Goal: Task Accomplishment & Management: Manage account settings

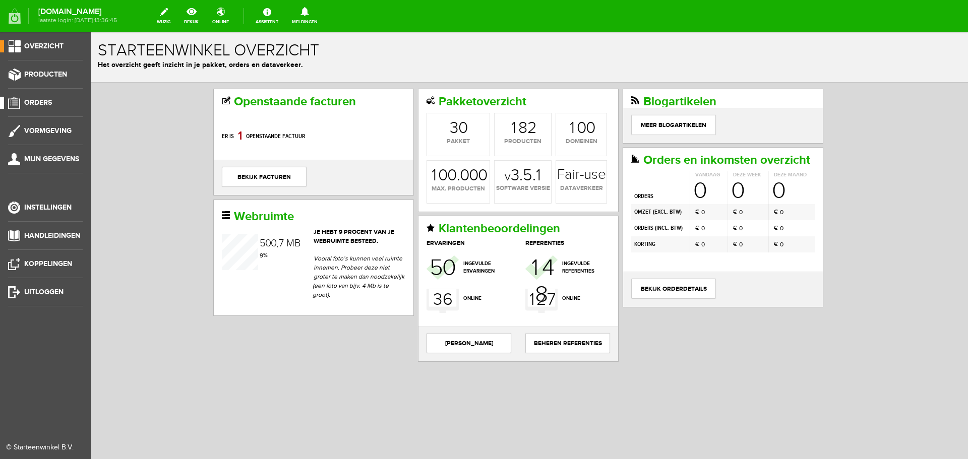
click at [45, 105] on span "Orders" at bounding box center [38, 102] width 28 height 9
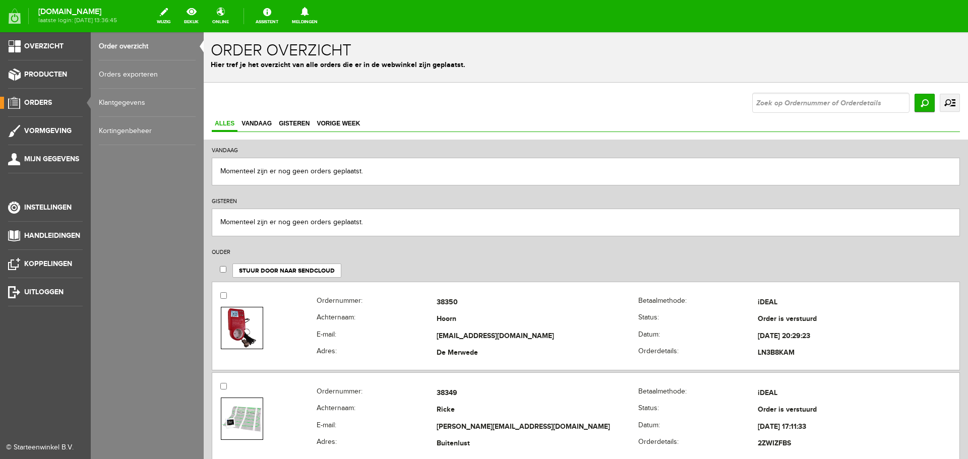
click at [119, 132] on link "Kortingenbeheer" at bounding box center [147, 131] width 97 height 28
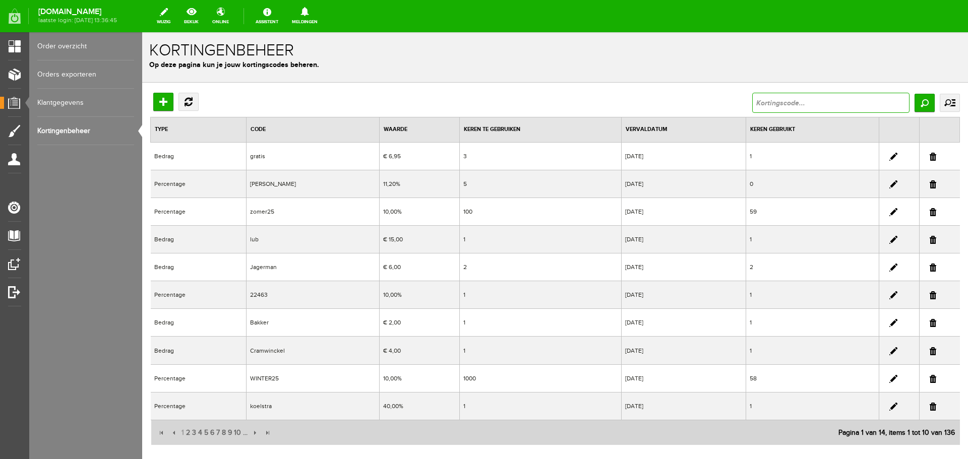
click at [782, 105] on input "text" at bounding box center [830, 103] width 157 height 20
type input "vuk"
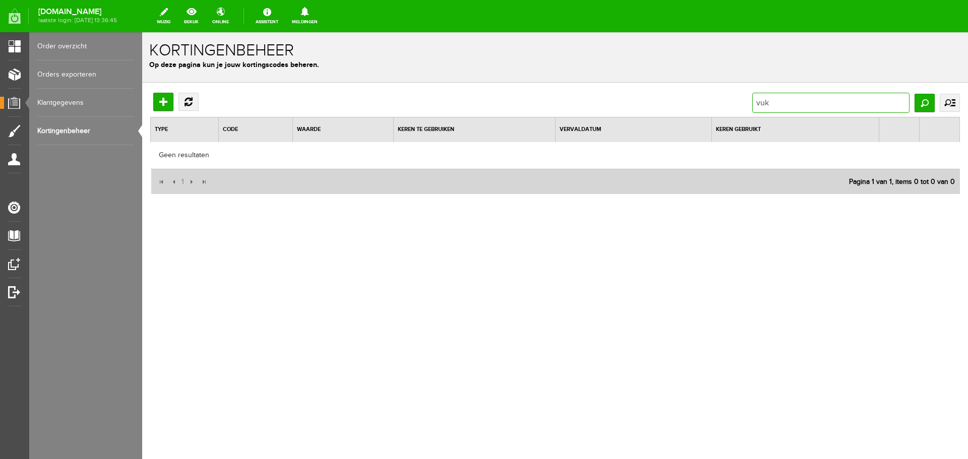
click at [794, 105] on input "vuk" at bounding box center [830, 103] width 157 height 20
type input "v"
click at [189, 104] on link "Vernieuwen" at bounding box center [188, 102] width 20 height 18
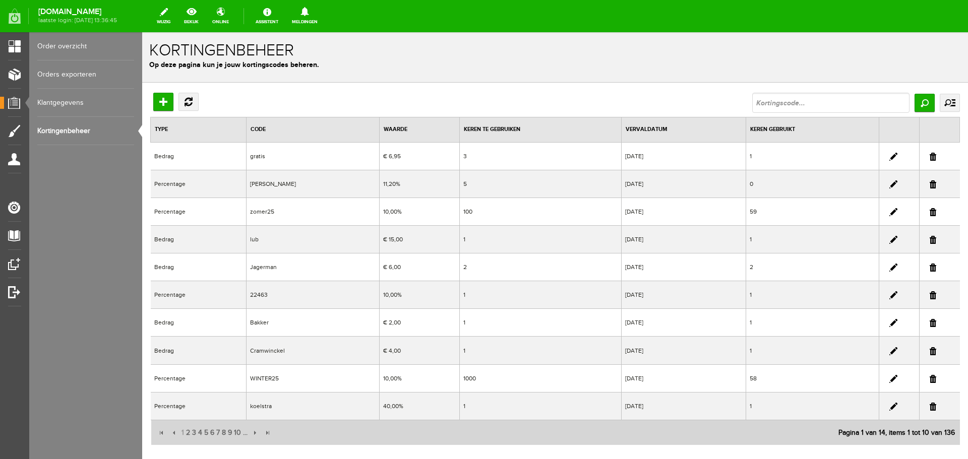
click at [269, 128] on th "Code" at bounding box center [312, 129] width 133 height 25
click at [256, 127] on th "Code" at bounding box center [312, 129] width 133 height 25
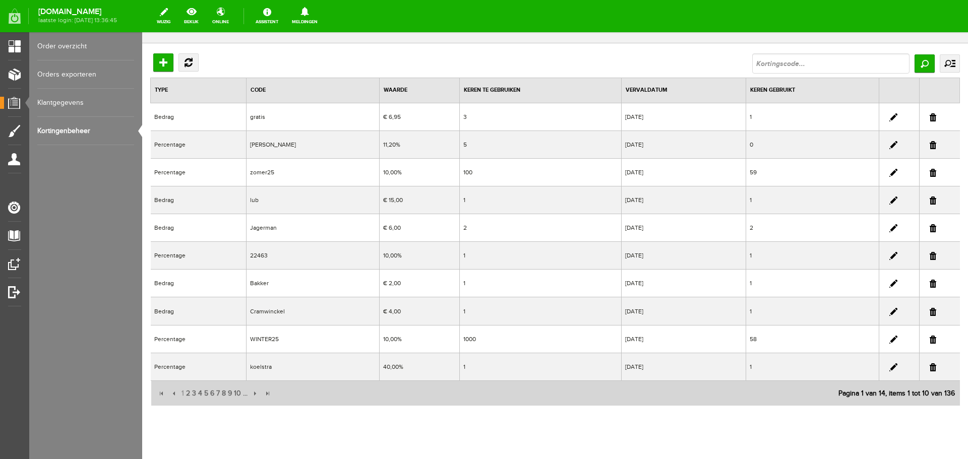
scroll to position [62, 0]
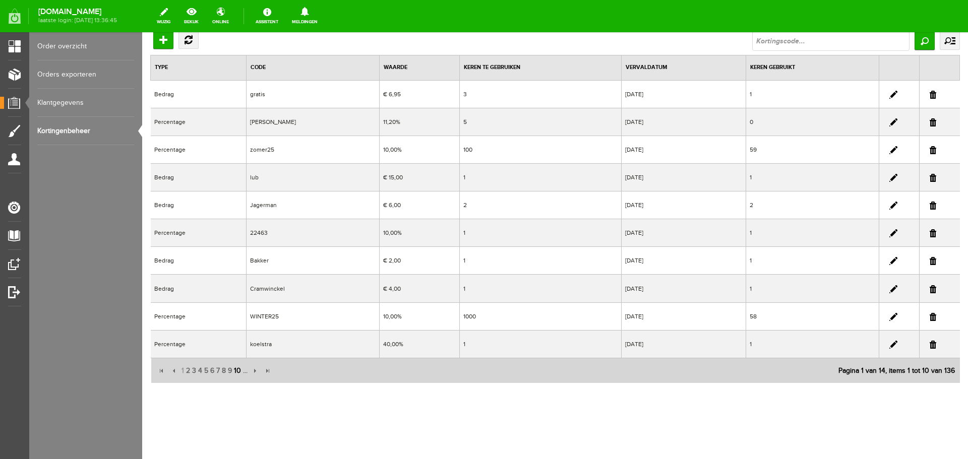
click at [237, 371] on span "10" at bounding box center [237, 371] width 9 height 20
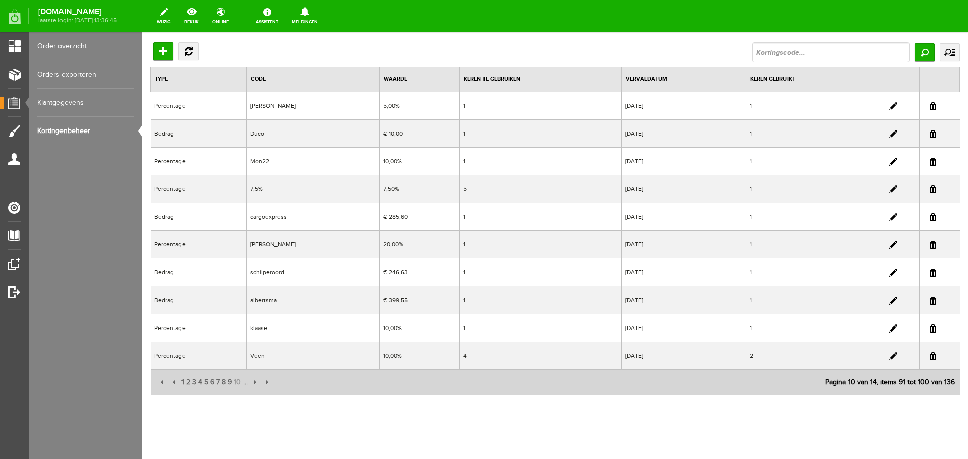
scroll to position [0, 0]
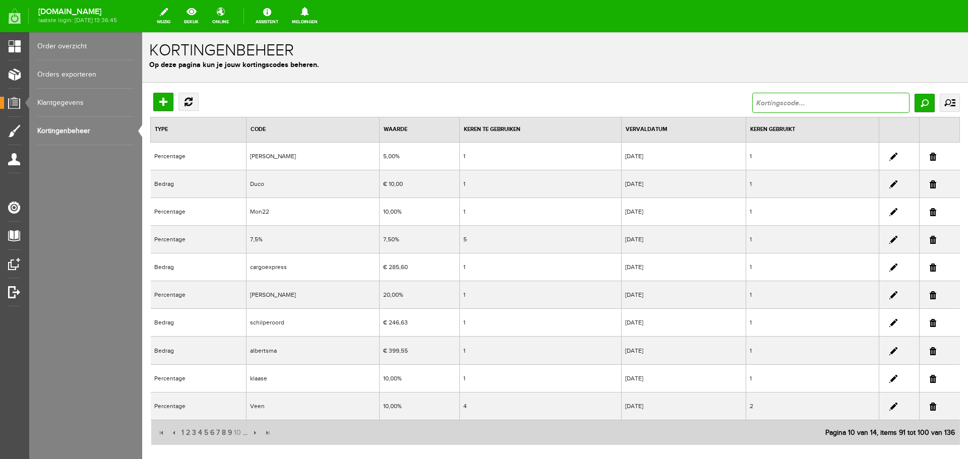
click at [785, 104] on input "text" at bounding box center [830, 103] width 157 height 20
type input "vuk23"
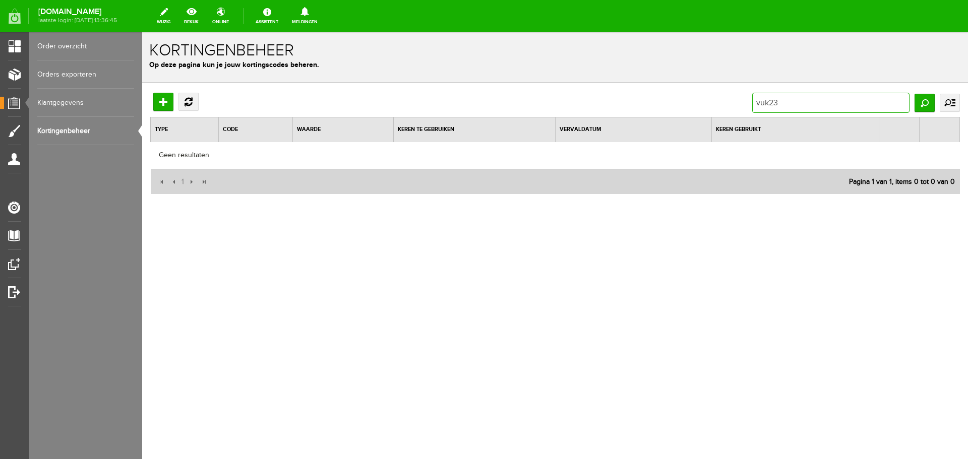
click at [778, 104] on input "vuk23" at bounding box center [830, 103] width 157 height 20
type input "vuk24"
click at [778, 104] on input "vuk24" at bounding box center [830, 103] width 157 height 20
type input "vuk25"
click at [778, 106] on input "vuk25" at bounding box center [830, 103] width 157 height 20
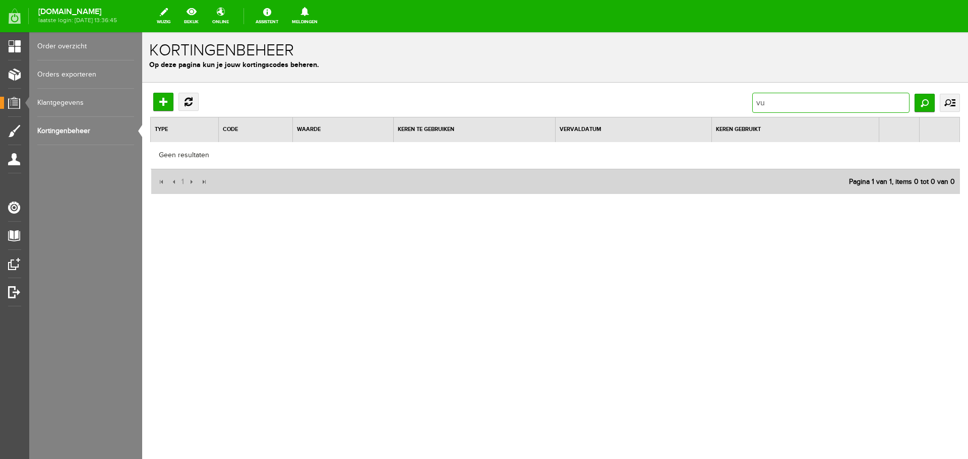
type input "v"
click at [189, 104] on link "Vernieuwen" at bounding box center [188, 102] width 20 height 18
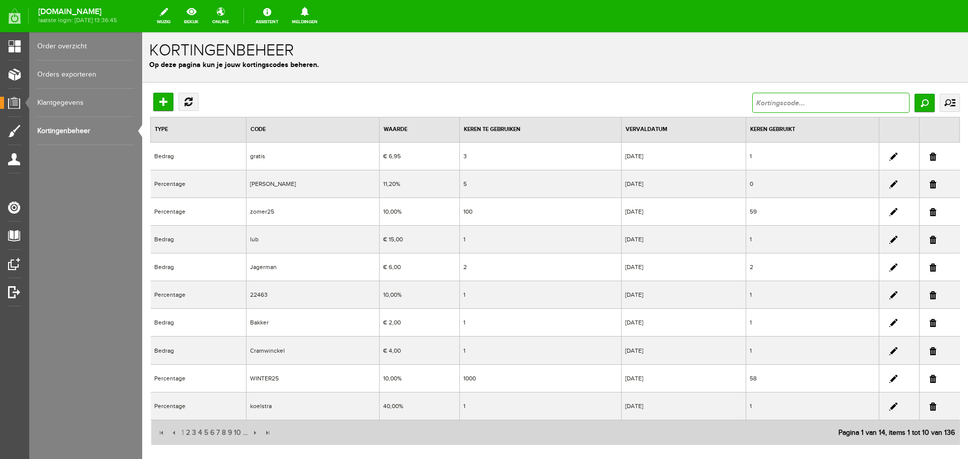
click at [763, 105] on input "text" at bounding box center [830, 103] width 157 height 20
type input "vuk"
click at [919, 100] on input "Zoeken" at bounding box center [924, 103] width 20 height 18
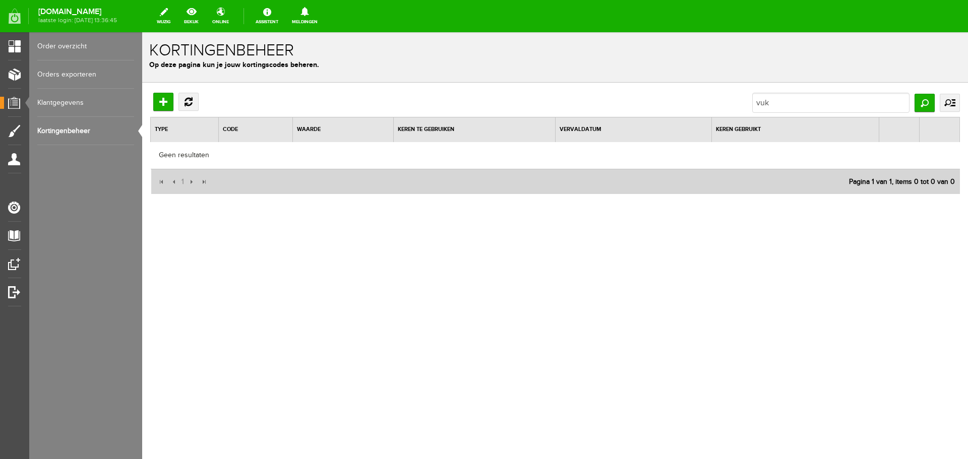
click at [945, 101] on link "uitgebreid zoeken" at bounding box center [949, 103] width 20 height 18
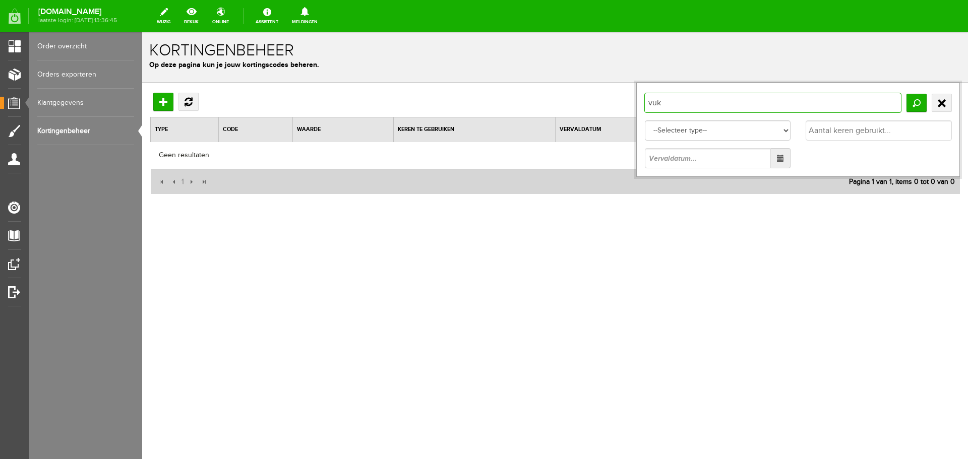
click at [690, 105] on input "vuk" at bounding box center [772, 103] width 257 height 20
type input "v"
click at [856, 128] on input "text" at bounding box center [878, 130] width 146 height 20
type input "3"
click at [917, 100] on input "Zoeken" at bounding box center [916, 103] width 20 height 18
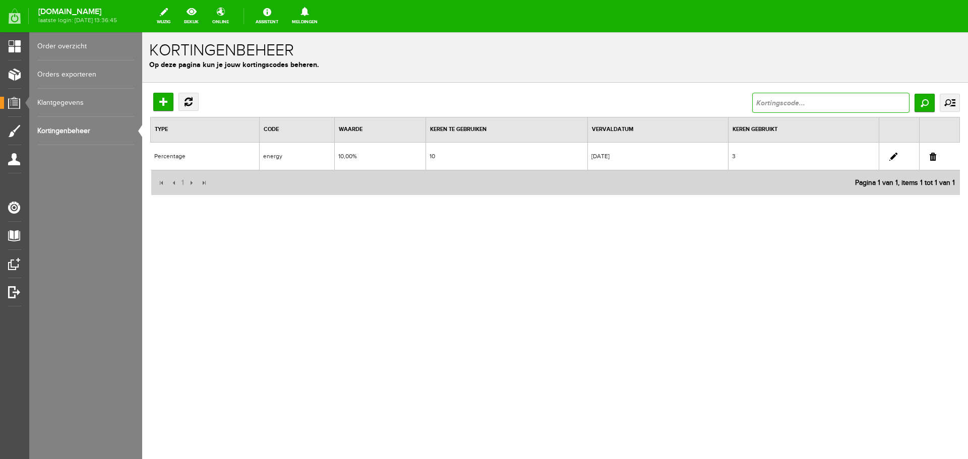
click at [780, 104] on input "text" at bounding box center [830, 103] width 157 height 20
type input "4"
click at [924, 102] on input "Zoeken" at bounding box center [924, 103] width 20 height 18
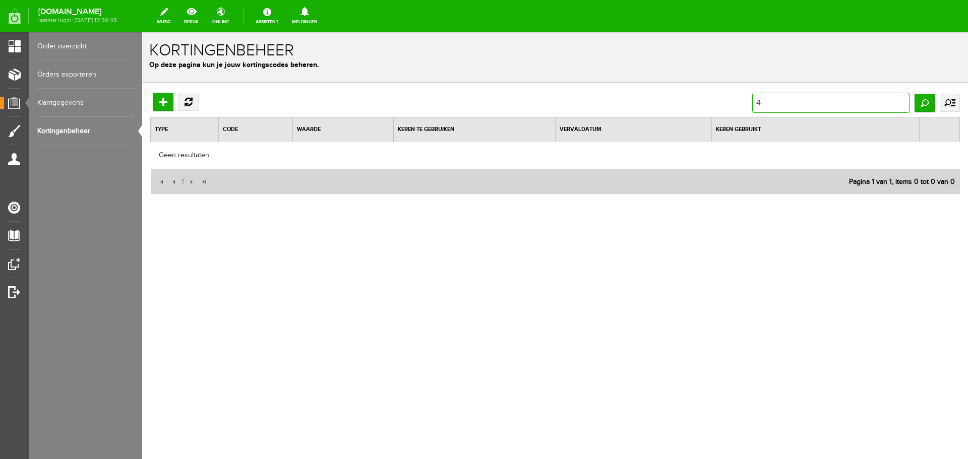
drag, startPoint x: 773, startPoint y: 103, endPoint x: 741, endPoint y: 102, distance: 32.3
click at [741, 102] on div "Toevoegen Vernieuwen 4 Zoeken uitgebreid zoeken --Selecteer type-- Bedrag Perce…" at bounding box center [554, 103] width 809 height 20
type input "2"
click at [925, 101] on input "Zoeken" at bounding box center [924, 103] width 20 height 18
click at [764, 102] on input "2" at bounding box center [830, 103] width 157 height 20
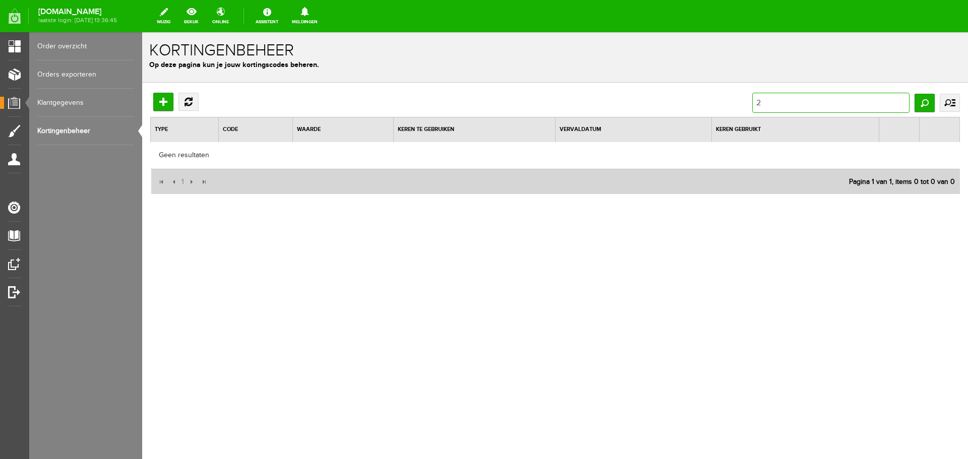
click at [763, 102] on input "2" at bounding box center [830, 103] width 157 height 20
type input "3"
click at [923, 100] on input "Zoeken" at bounding box center [924, 103] width 20 height 18
click at [924, 100] on input "Zoeken" at bounding box center [924, 103] width 20 height 18
click at [190, 102] on link "Vernieuwen" at bounding box center [188, 102] width 20 height 18
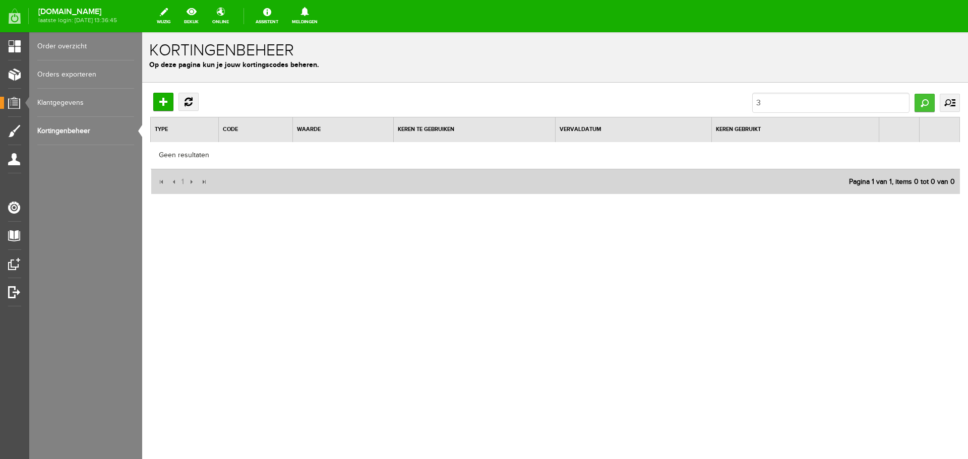
click at [923, 102] on input "Zoeken" at bounding box center [924, 103] width 20 height 18
drag, startPoint x: 788, startPoint y: 100, endPoint x: 738, endPoint y: 101, distance: 49.9
click at [738, 101] on div "Toevoegen Vernieuwen 3 Zoeken uitgebreid zoeken --Selecteer type-- Bedrag Perce…" at bounding box center [554, 103] width 809 height 20
click at [946, 106] on link "uitgebreid zoeken" at bounding box center [949, 103] width 20 height 18
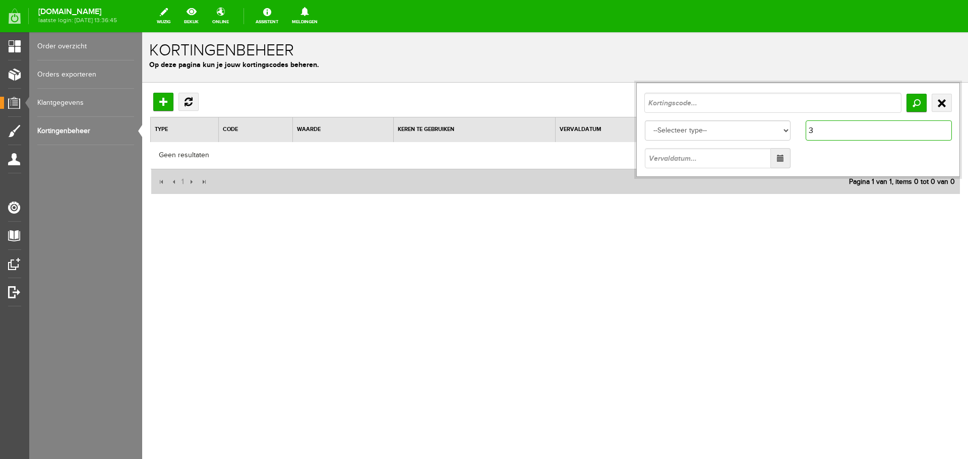
type input "2"
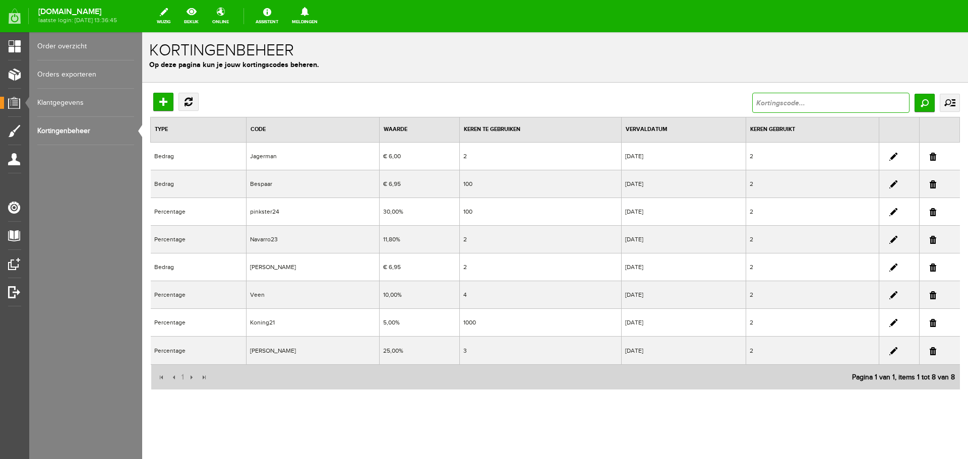
click at [770, 101] on input "text" at bounding box center [830, 103] width 157 height 20
click at [946, 99] on link "uitgebreid zoeken" at bounding box center [949, 103] width 20 height 18
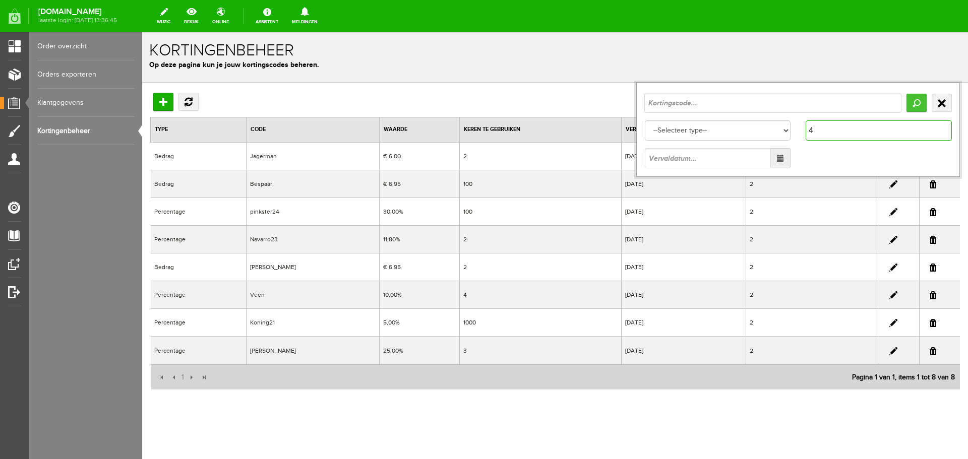
type input "4"
click at [911, 102] on input "Zoeken" at bounding box center [916, 103] width 20 height 18
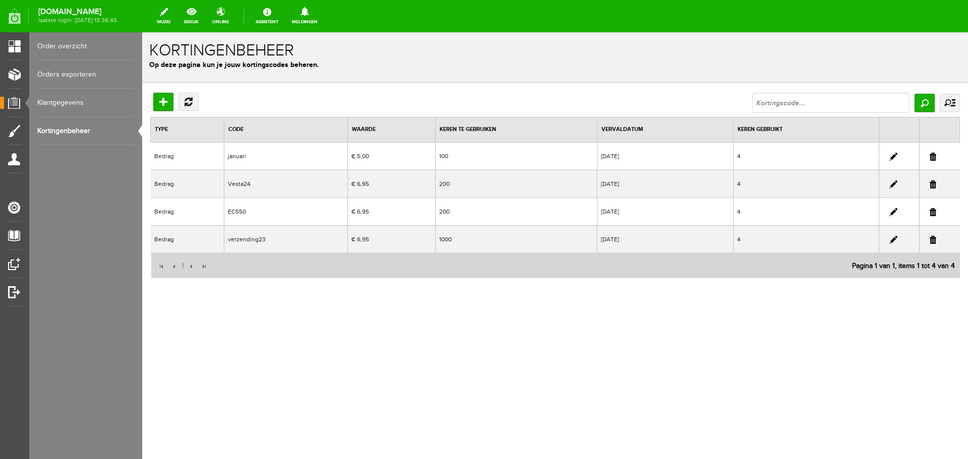
click at [952, 103] on link "uitgebreid zoeken" at bounding box center [949, 103] width 20 height 18
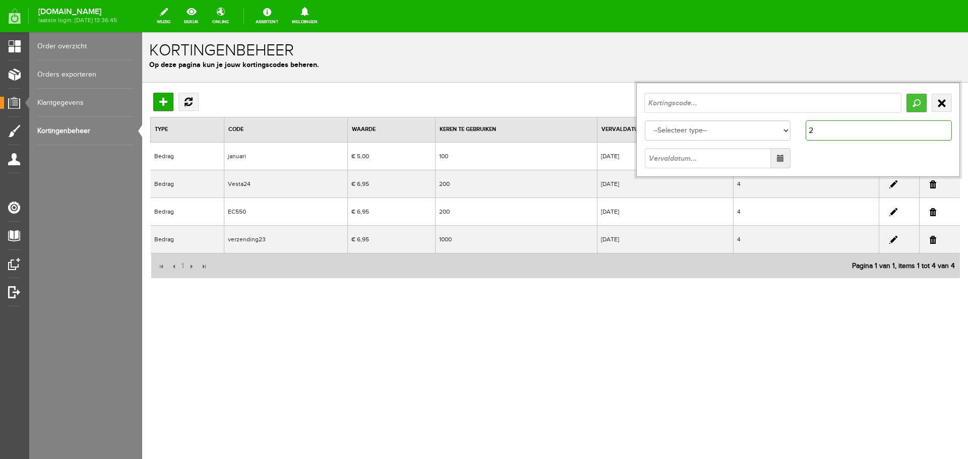
type input "2"
click at [918, 103] on input "Zoeken" at bounding box center [916, 103] width 20 height 18
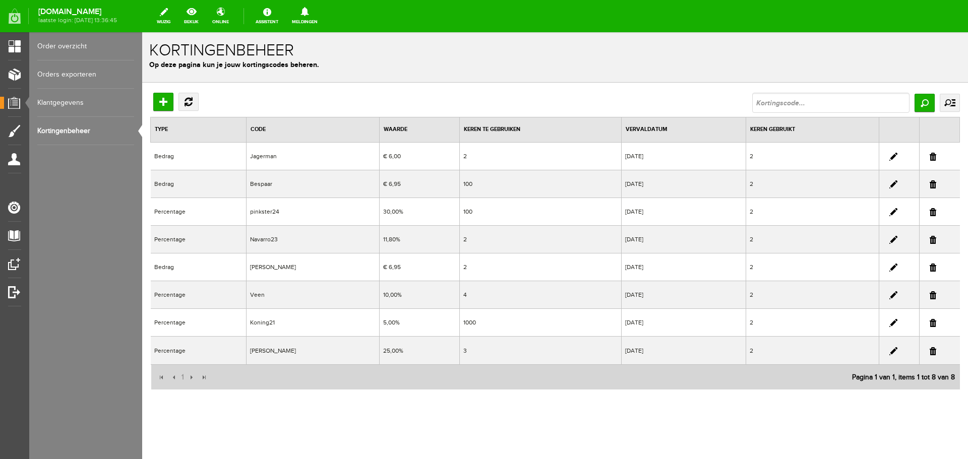
click at [947, 105] on link "uitgebreid zoeken" at bounding box center [949, 103] width 20 height 18
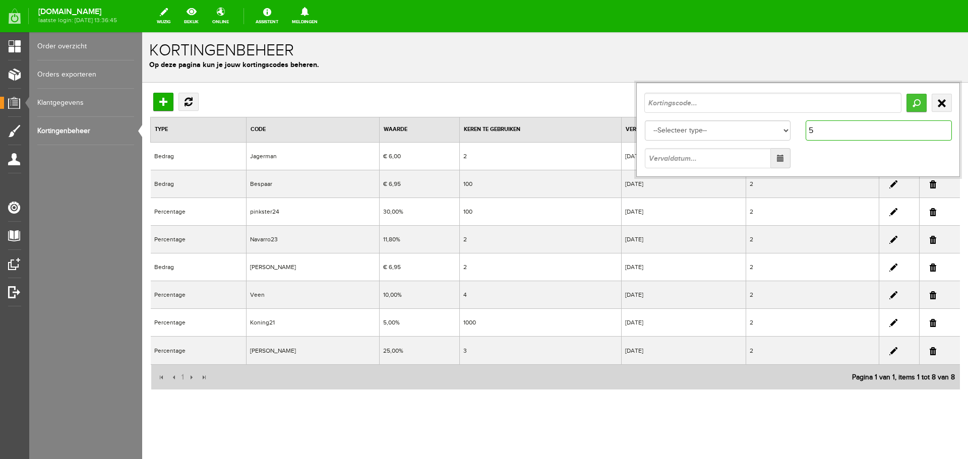
type input "5"
click at [909, 101] on input "Zoeken" at bounding box center [916, 103] width 20 height 18
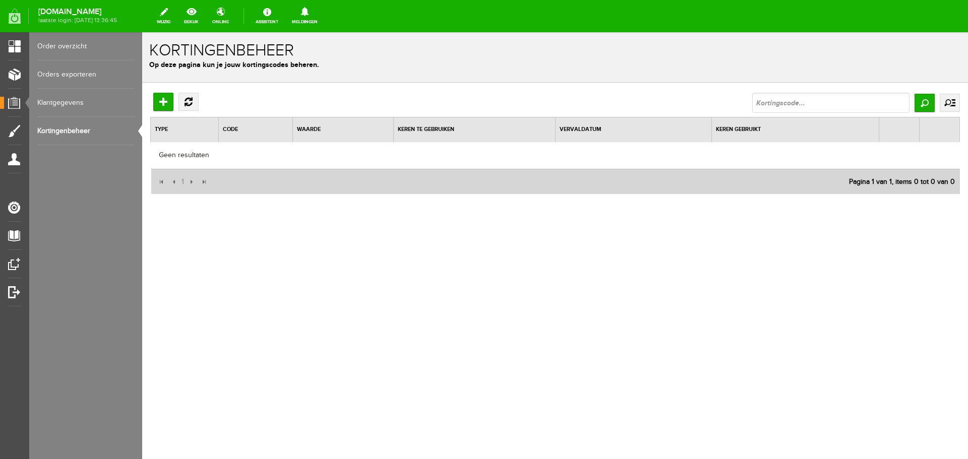
click at [951, 101] on link "uitgebreid zoeken" at bounding box center [949, 103] width 20 height 18
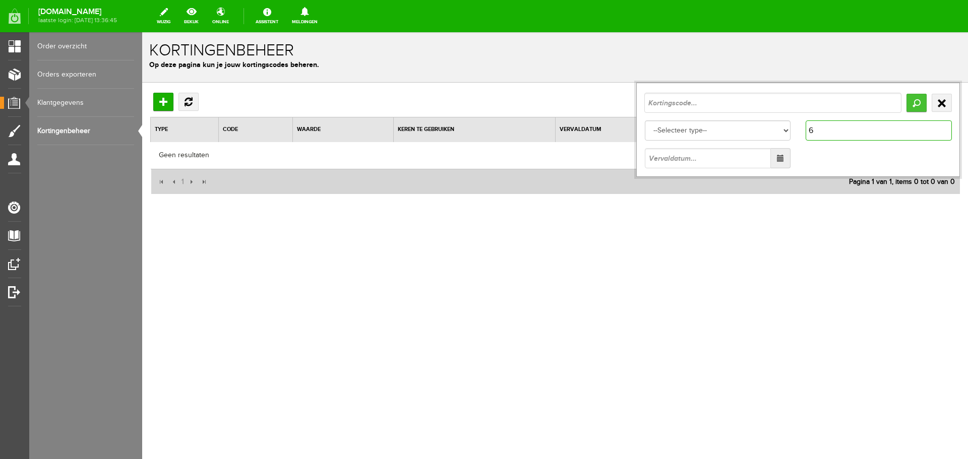
type input "6"
click at [918, 103] on input "Zoeken" at bounding box center [916, 103] width 20 height 18
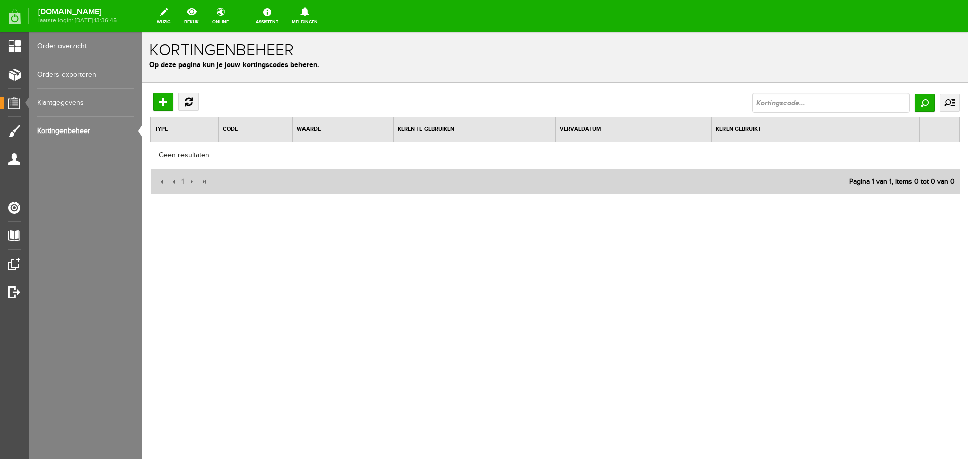
click at [947, 102] on link "uitgebreid zoeken" at bounding box center [949, 103] width 20 height 18
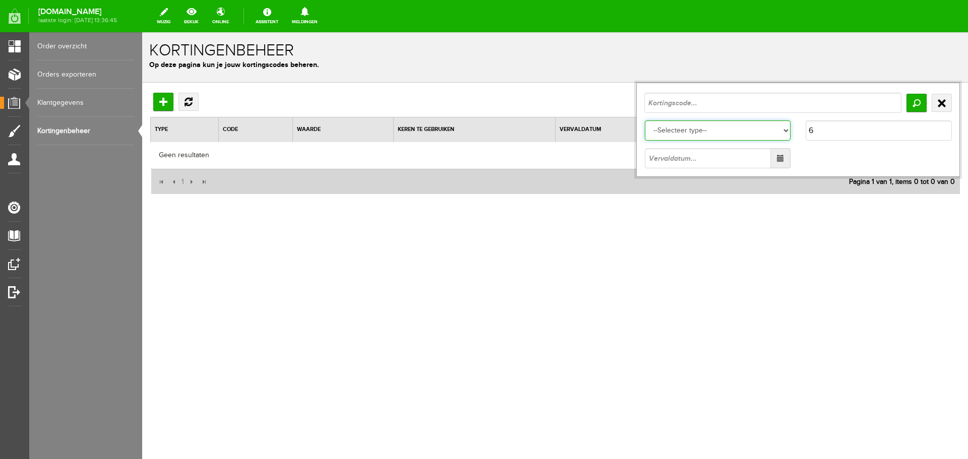
click at [787, 132] on select "--Selecteer type-- Bedrag Percentage" at bounding box center [717, 130] width 146 height 20
click at [644, 120] on select "--Selecteer type-- Bedrag Percentage" at bounding box center [717, 130] width 146 height 20
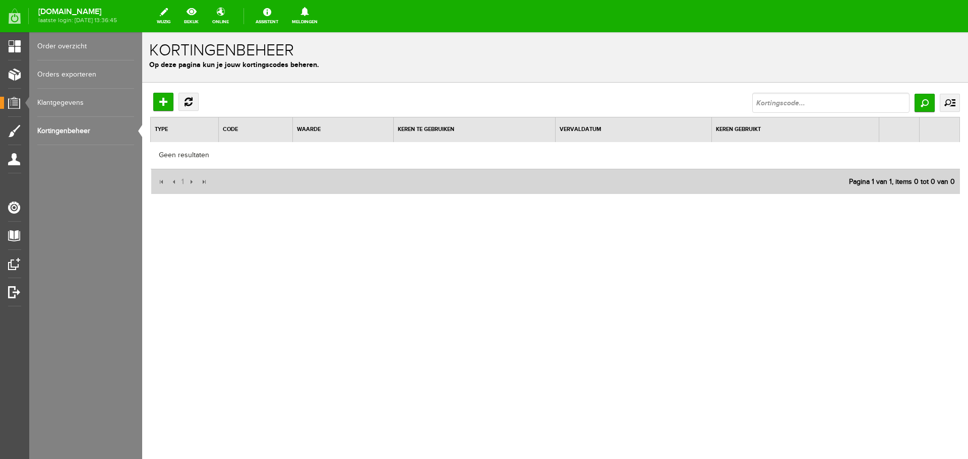
click at [947, 101] on link "uitgebreid zoeken" at bounding box center [949, 103] width 20 height 18
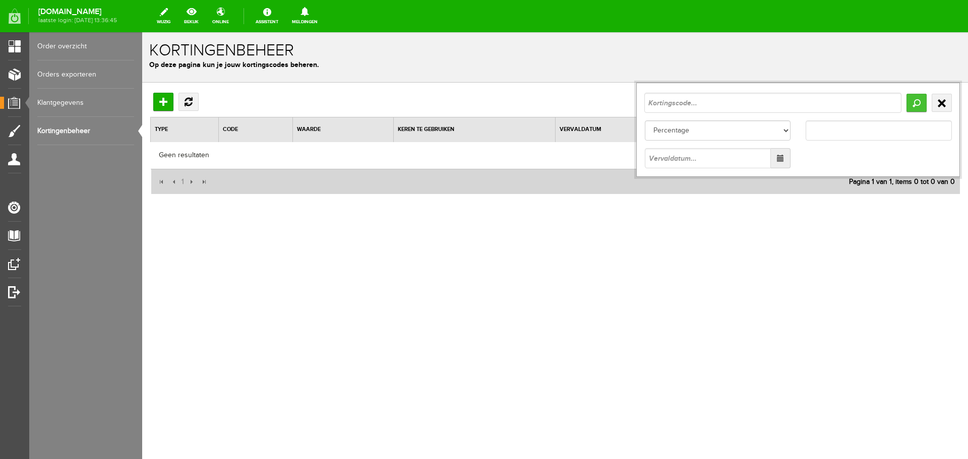
type input "Aantal keren gebruikt..."
click at [920, 101] on input "Zoeken" at bounding box center [916, 103] width 20 height 18
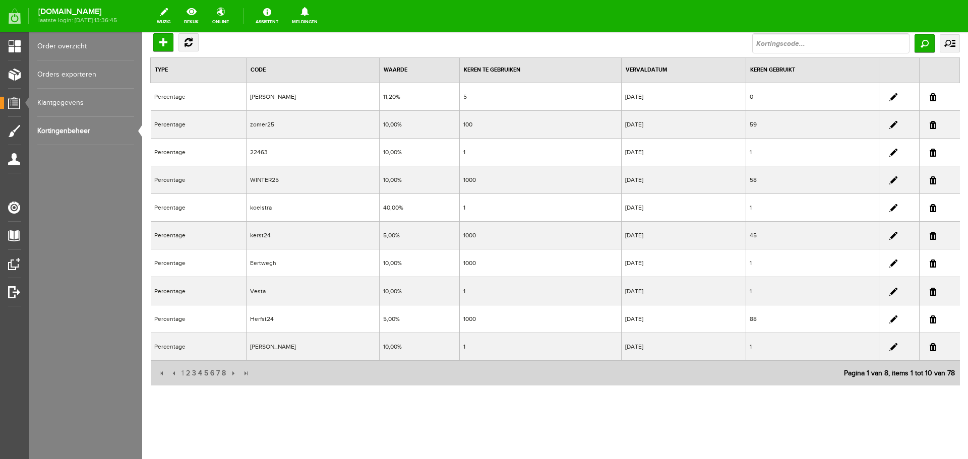
scroll to position [62, 0]
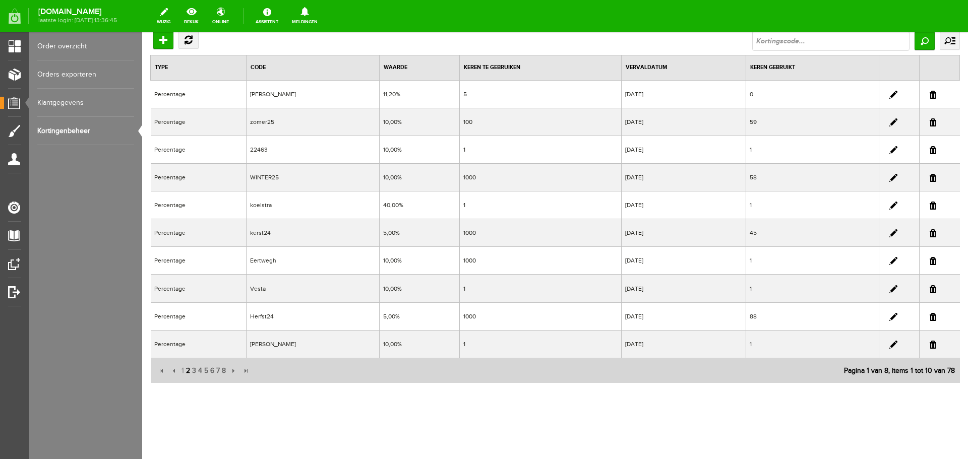
click at [188, 368] on span "2" at bounding box center [188, 371] width 6 height 20
click at [192, 369] on span "3" at bounding box center [194, 371] width 6 height 20
click at [202, 372] on span "4" at bounding box center [200, 371] width 6 height 20
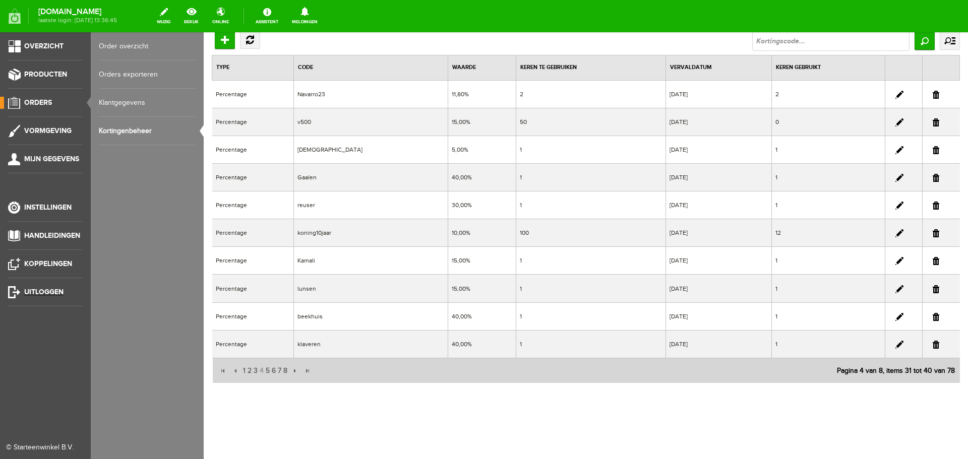
drag, startPoint x: 35, startPoint y: 288, endPoint x: 506, endPoint y: 39, distance: 533.3
click at [35, 288] on span "Uitloggen" at bounding box center [43, 292] width 39 height 9
